Goal: Check status

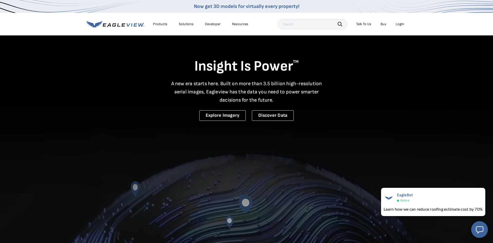
click at [398, 23] on div "Login" at bounding box center [399, 24] width 8 height 5
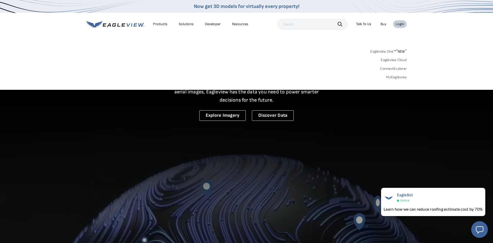
click at [391, 76] on link "MyEagleview" at bounding box center [396, 77] width 21 height 5
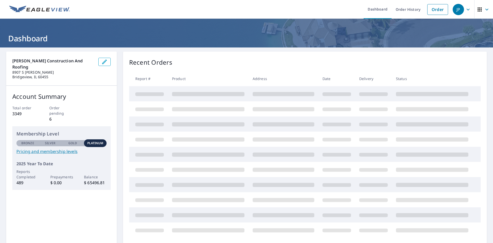
drag, startPoint x: 411, startPoint y: 9, endPoint x: 405, endPoint y: 35, distance: 27.1
click at [412, 9] on link "Order History" at bounding box center [407, 9] width 33 height 19
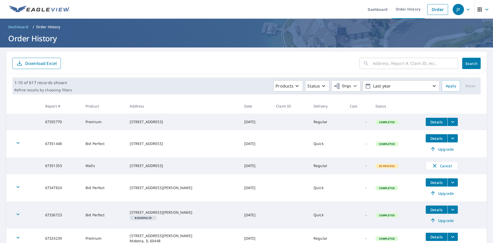
click at [401, 63] on input "text" at bounding box center [414, 63] width 85 height 14
paste input "10542 S St. Louis Ave"
type input "10542 S St. Louis Ave"
click button "Search" at bounding box center [471, 63] width 18 height 11
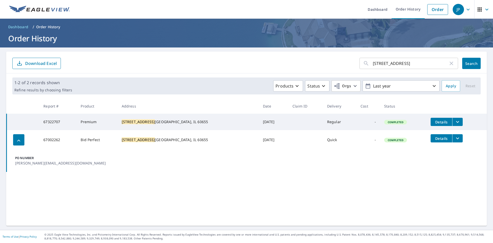
click at [454, 122] on icon "filesDropdownBtn-67322707" at bounding box center [457, 122] width 6 height 6
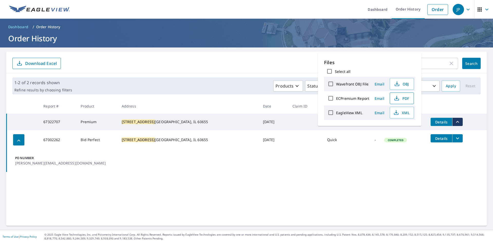
click at [404, 97] on span "PDF" at bounding box center [401, 98] width 16 height 6
